Goal: Task Accomplishment & Management: Manage account settings

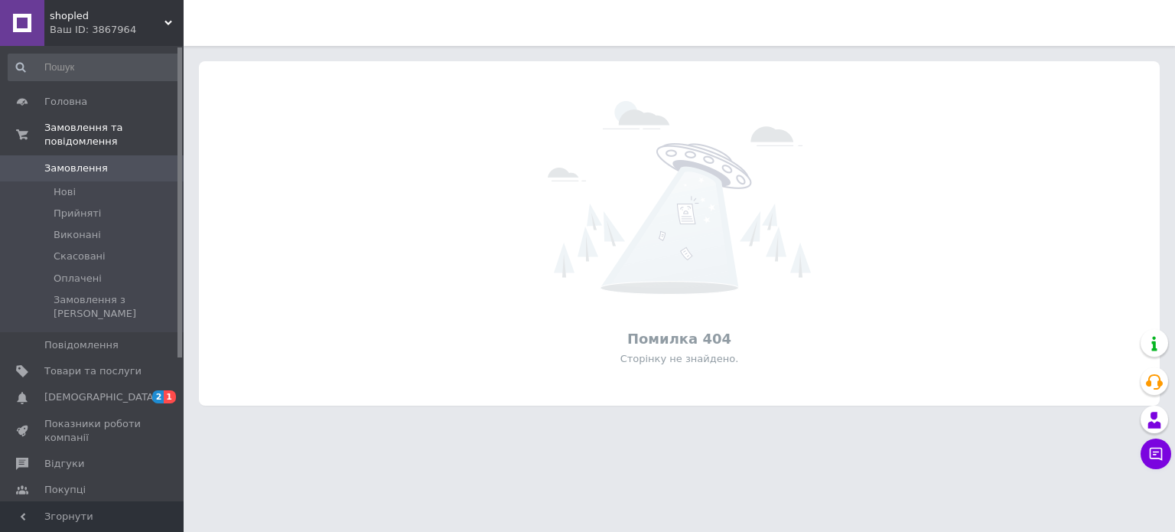
drag, startPoint x: 0, startPoint y: 0, endPoint x: 83, endPoint y: 158, distance: 178.0
click at [83, 161] on span "Замовлення" at bounding box center [76, 168] width 64 height 14
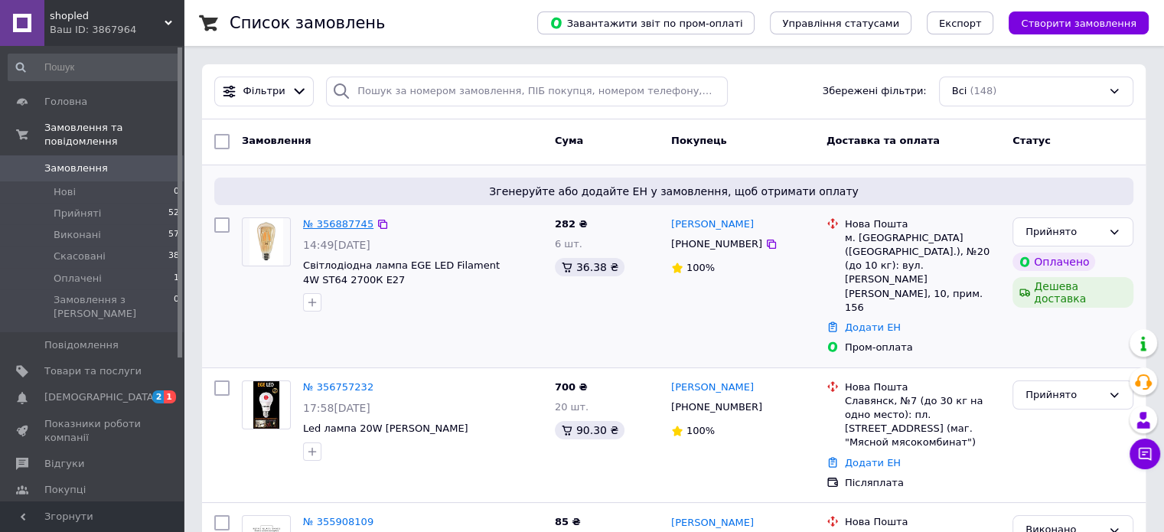
click at [331, 226] on link "№ 356887745" at bounding box center [338, 223] width 70 height 11
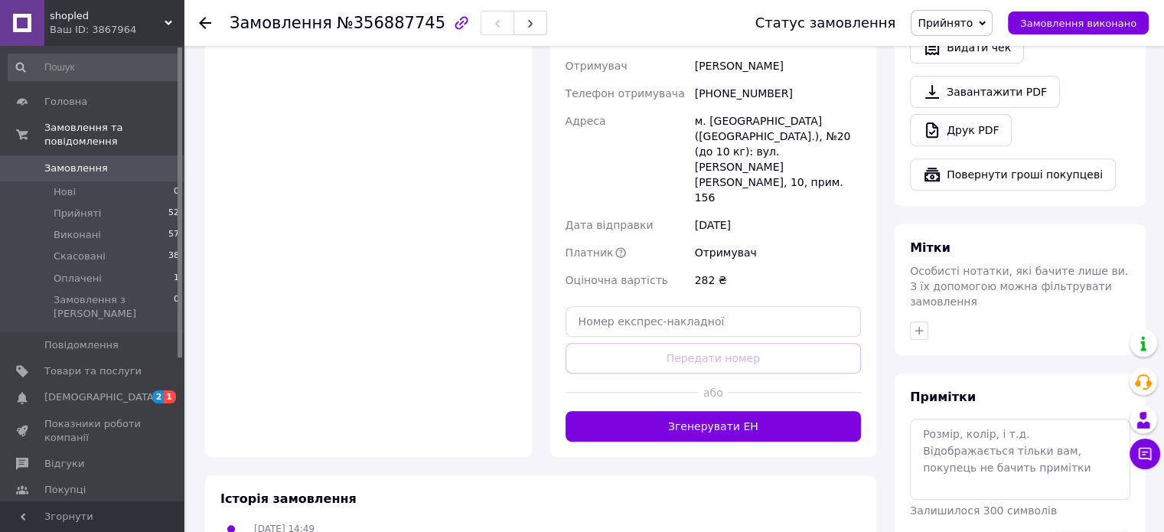
scroll to position [612, 0]
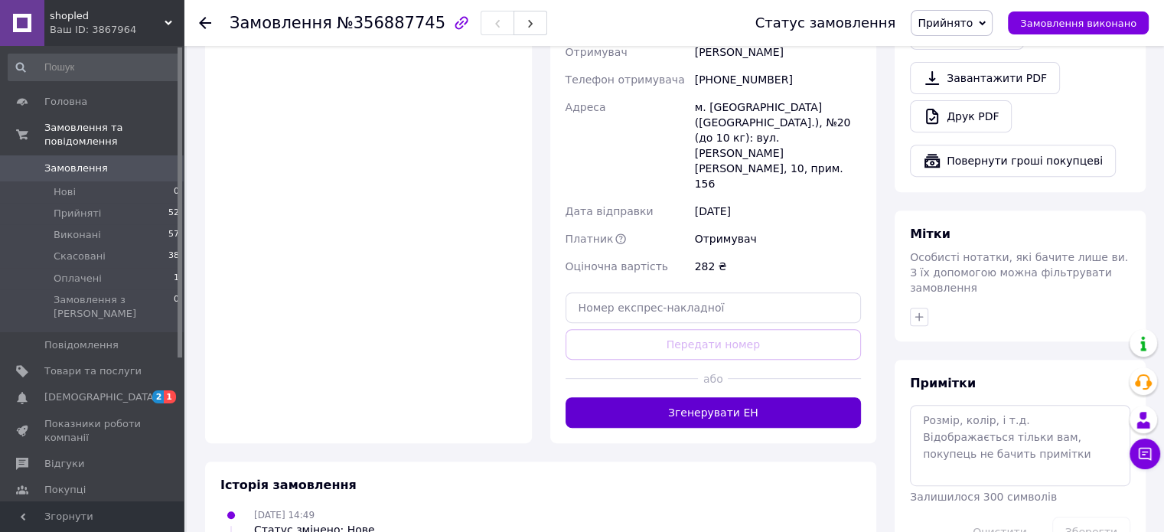
click at [709, 397] on button "Згенерувати ЕН" at bounding box center [713, 412] width 296 height 31
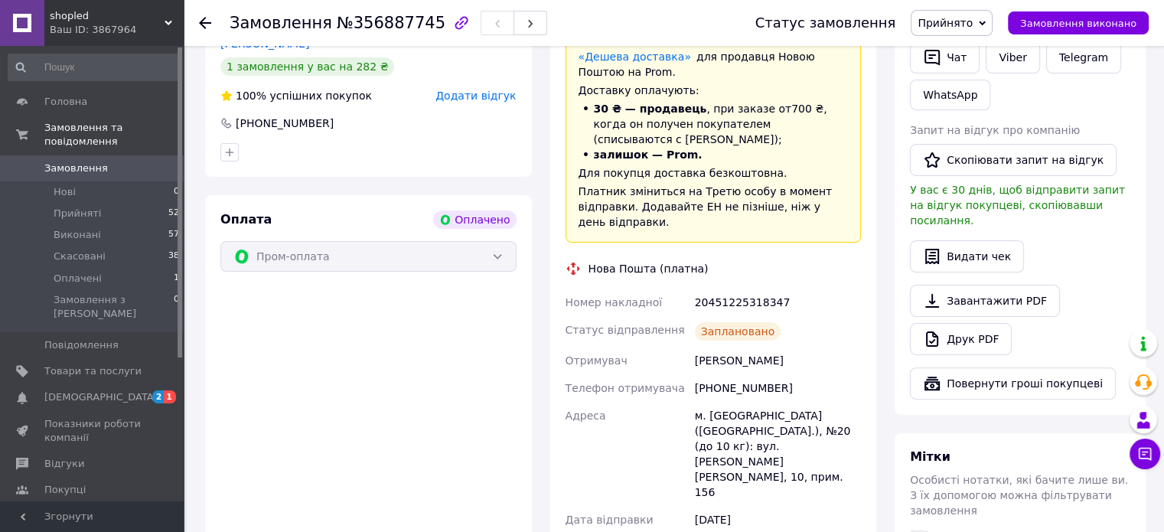
scroll to position [306, 0]
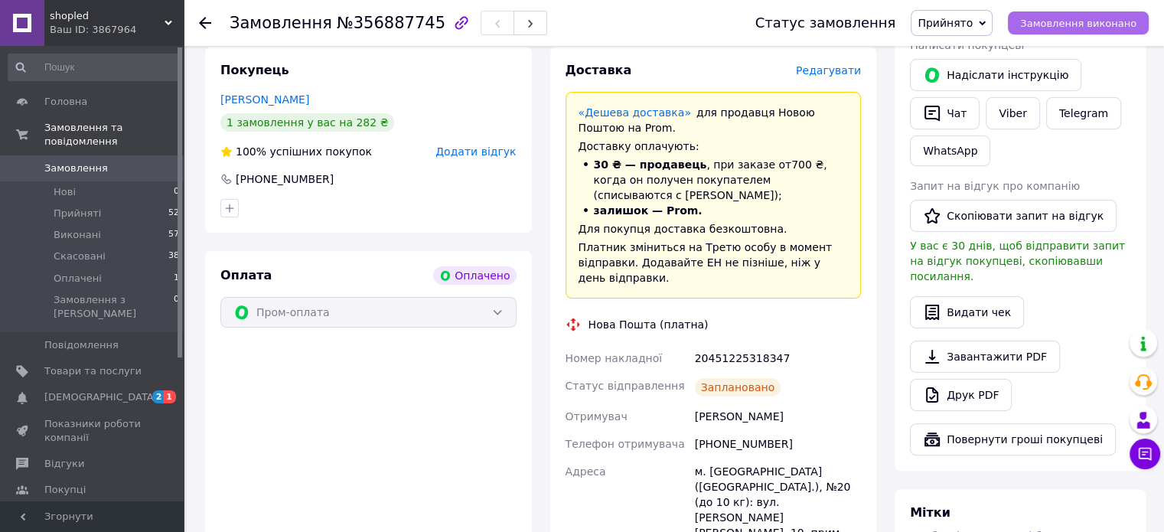
click at [1083, 24] on span "Замовлення виконано" at bounding box center [1078, 23] width 116 height 11
click at [499, 310] on div "Пром-оплата" at bounding box center [368, 312] width 296 height 31
click at [499, 311] on div "Пром-оплата" at bounding box center [368, 312] width 296 height 31
click at [784, 297] on div "Доставка Редагувати «Дешева доставка»   для продавця [GEOGRAPHIC_DATA] на Prom.…" at bounding box center [713, 374] width 296 height 625
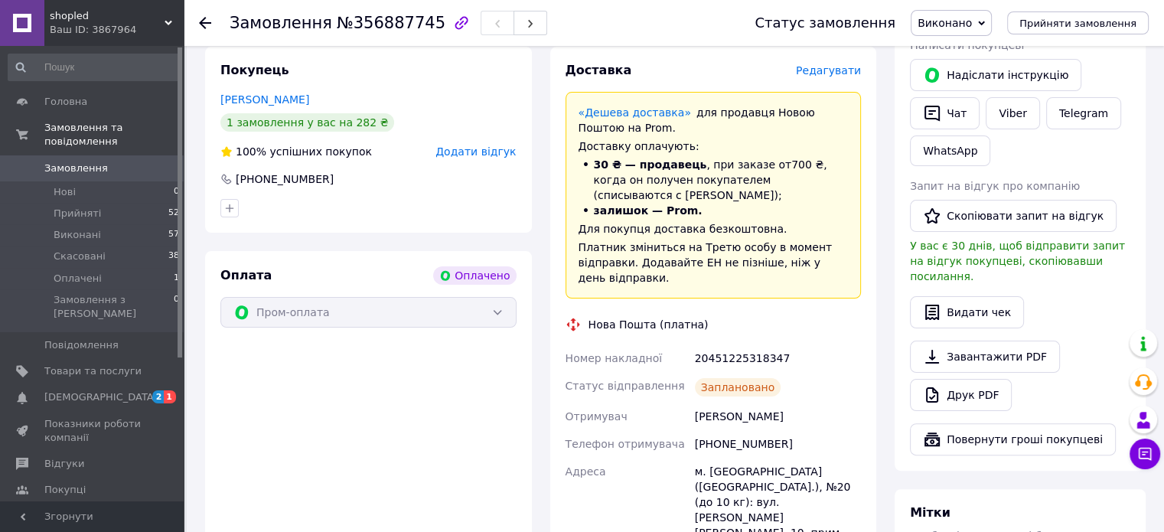
click at [784, 297] on div "Доставка Редагувати «Дешева доставка»   для продавця [GEOGRAPHIC_DATA] на Prom.…" at bounding box center [713, 374] width 296 height 625
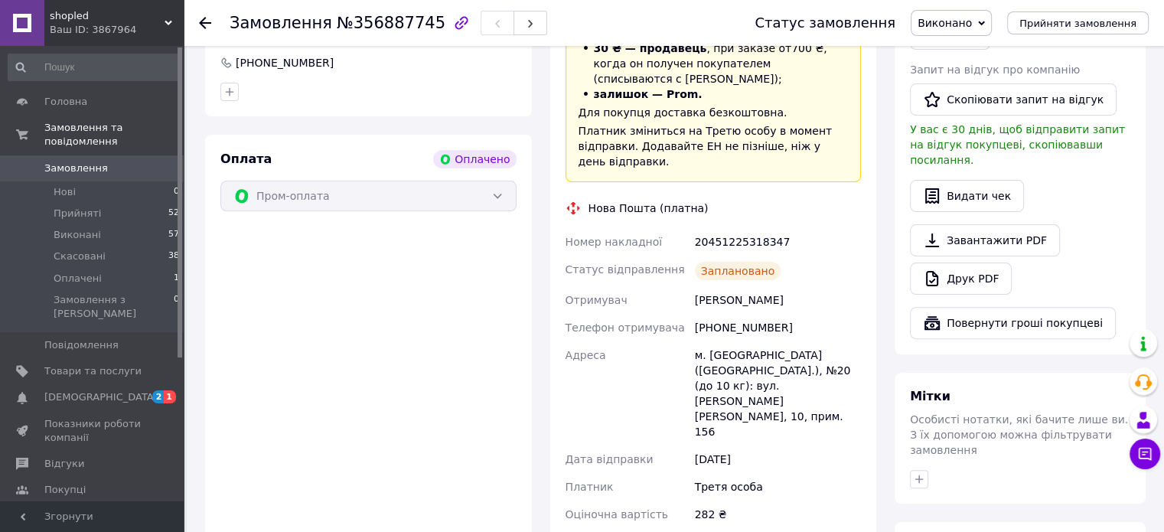
scroll to position [459, 0]
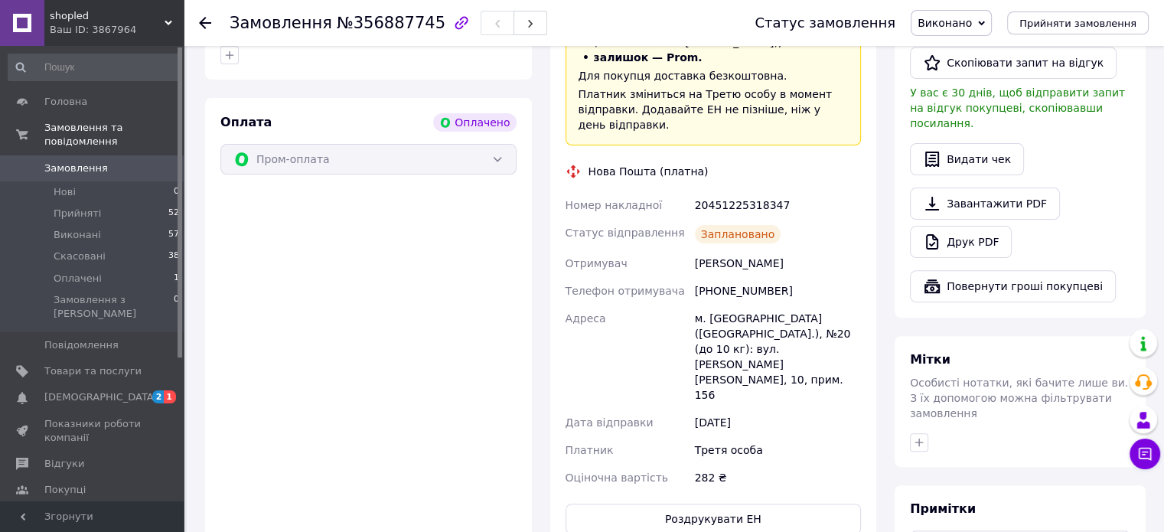
click at [200, 24] on icon at bounding box center [205, 23] width 12 height 12
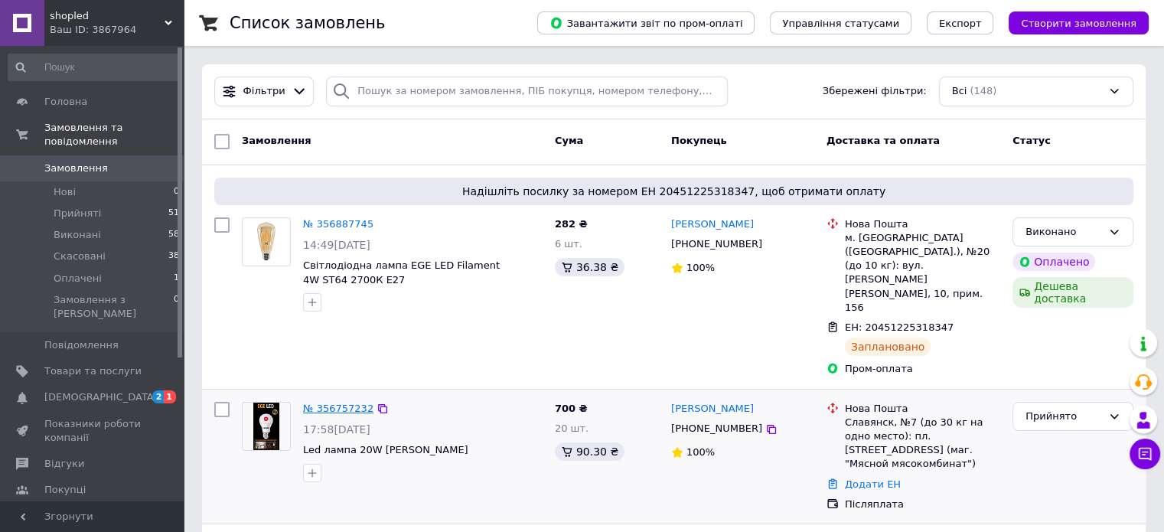
click at [315, 402] on link "№ 356757232" at bounding box center [338, 407] width 70 height 11
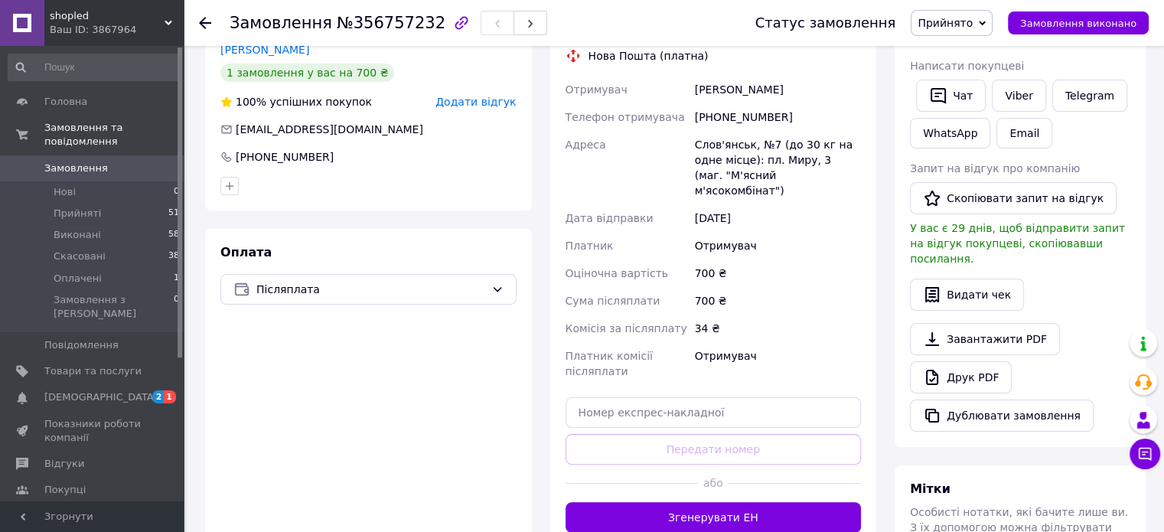
scroll to position [306, 0]
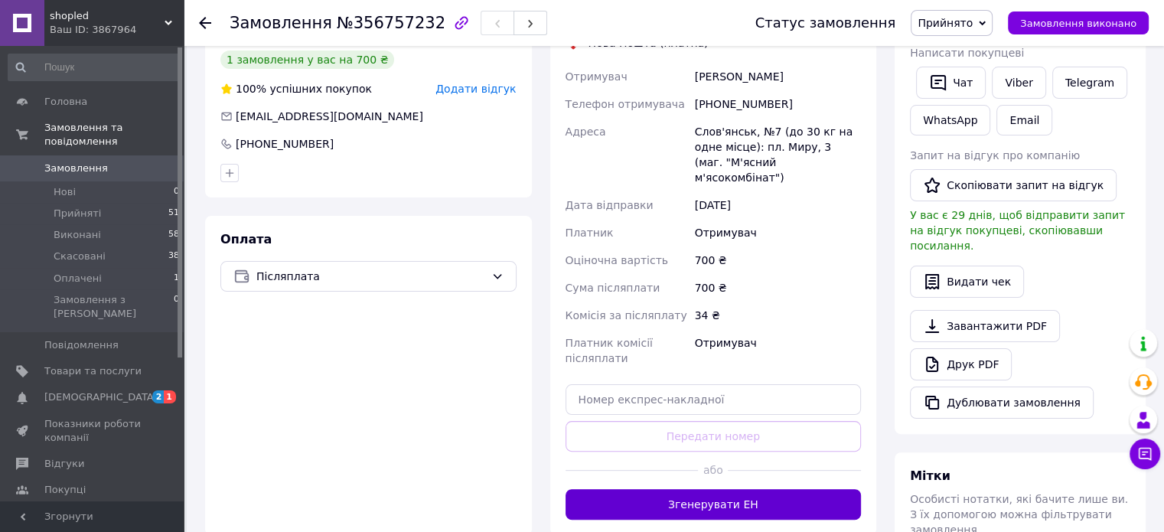
click at [707, 489] on button "Згенерувати ЕН" at bounding box center [713, 504] width 296 height 31
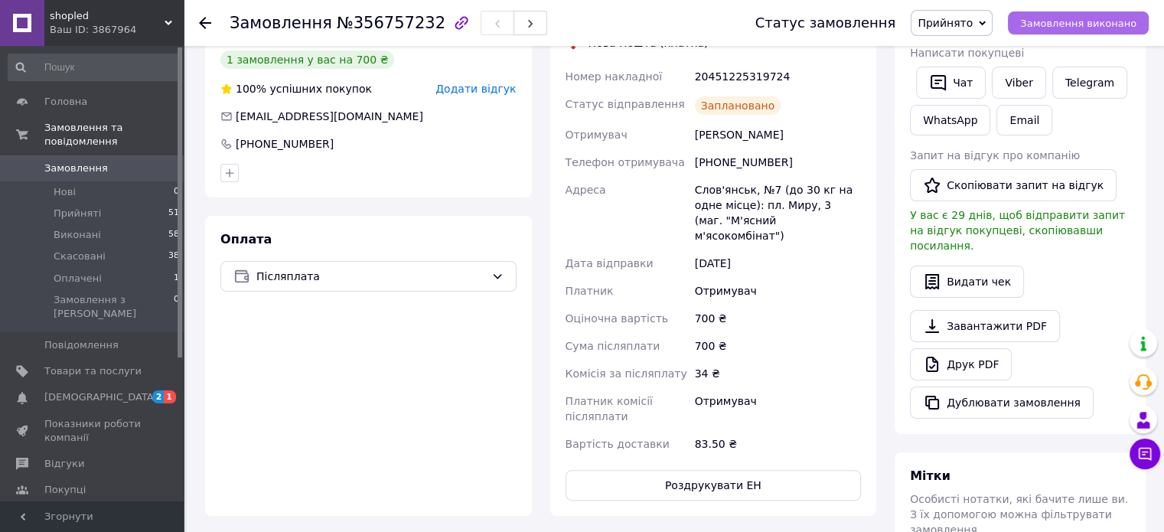
click at [1074, 30] on button "Замовлення виконано" at bounding box center [1078, 22] width 141 height 23
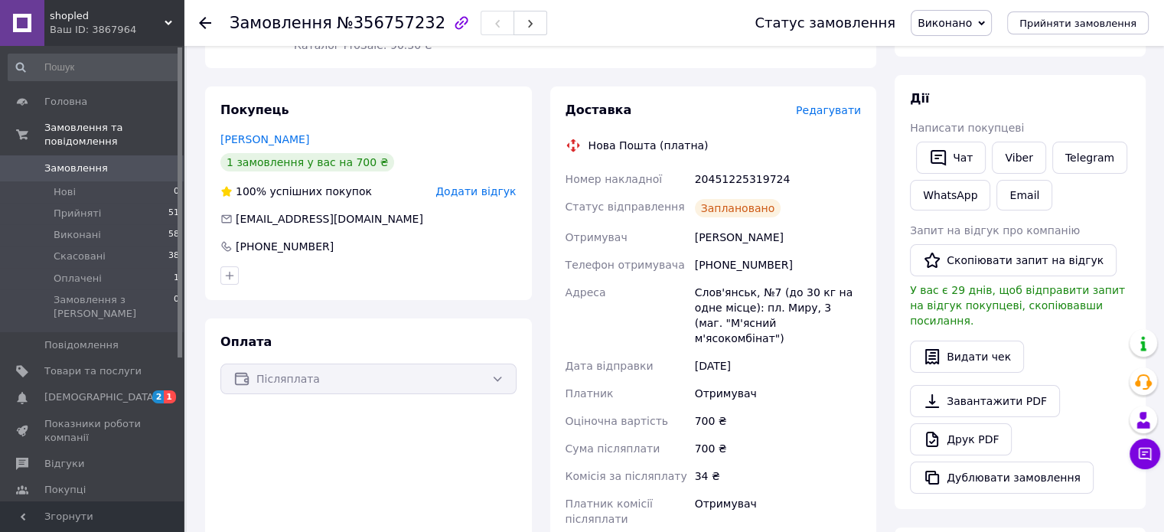
scroll to position [230, 0]
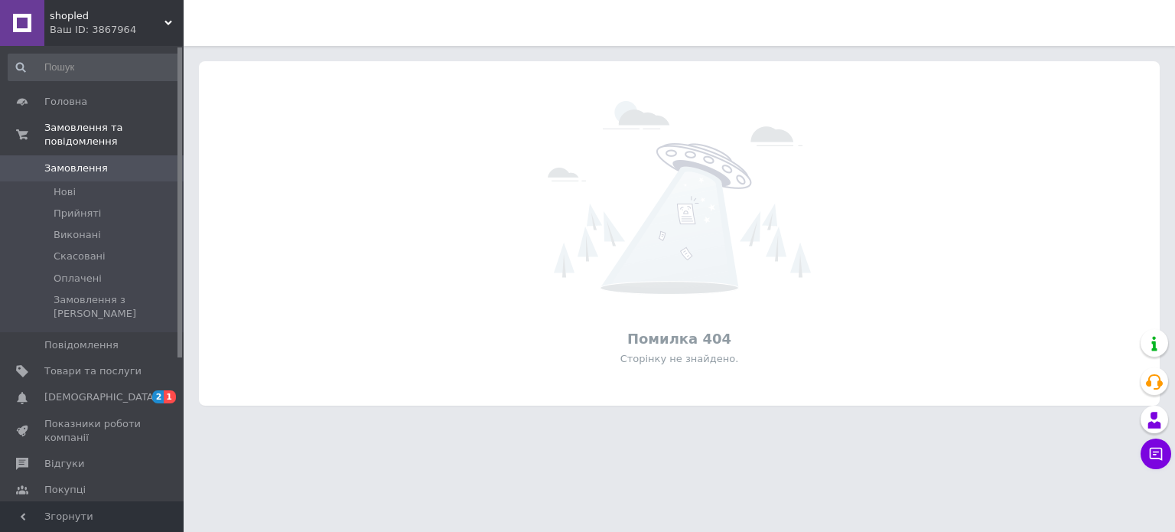
click at [80, 161] on span "Замовлення" at bounding box center [76, 168] width 64 height 14
